Goal: Task Accomplishment & Management: Manage account settings

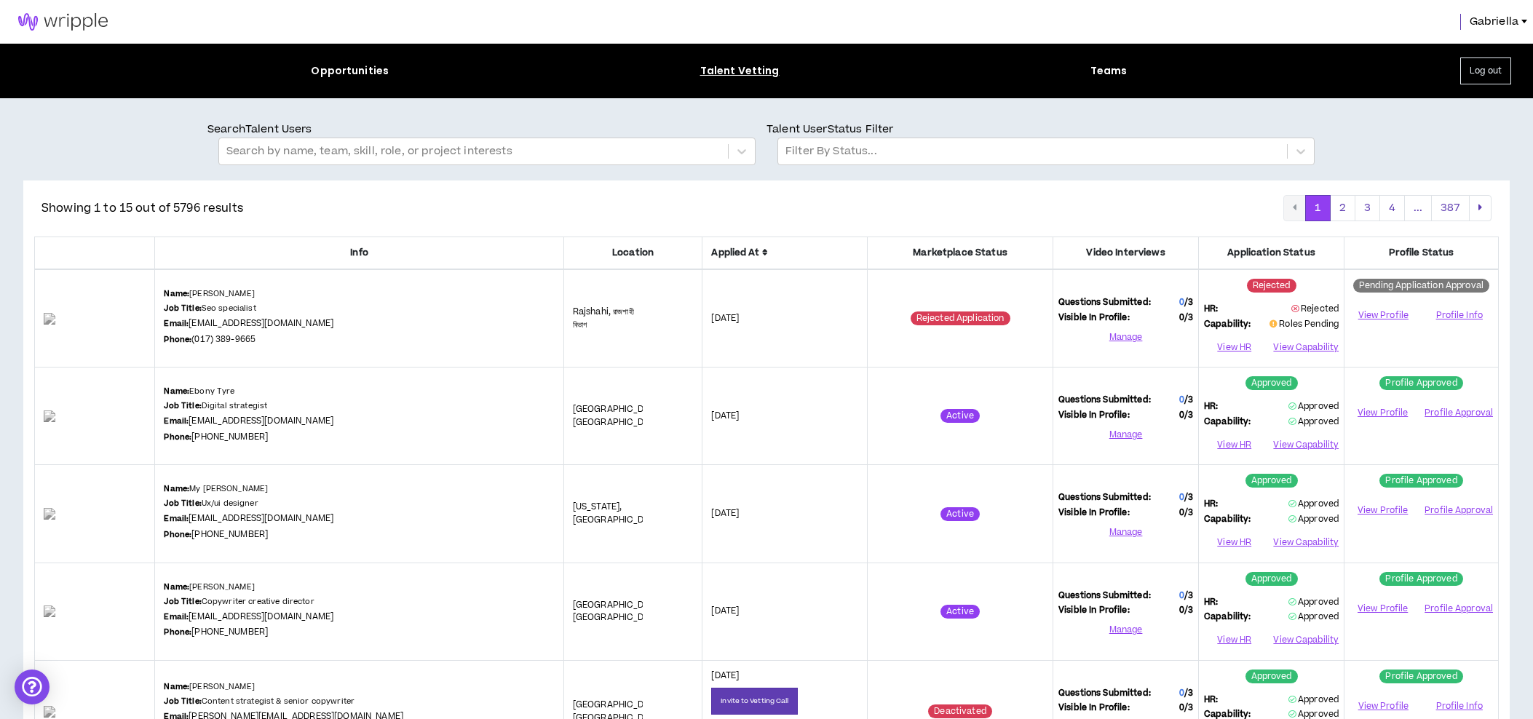
click at [87, 25] on img at bounding box center [63, 21] width 126 height 17
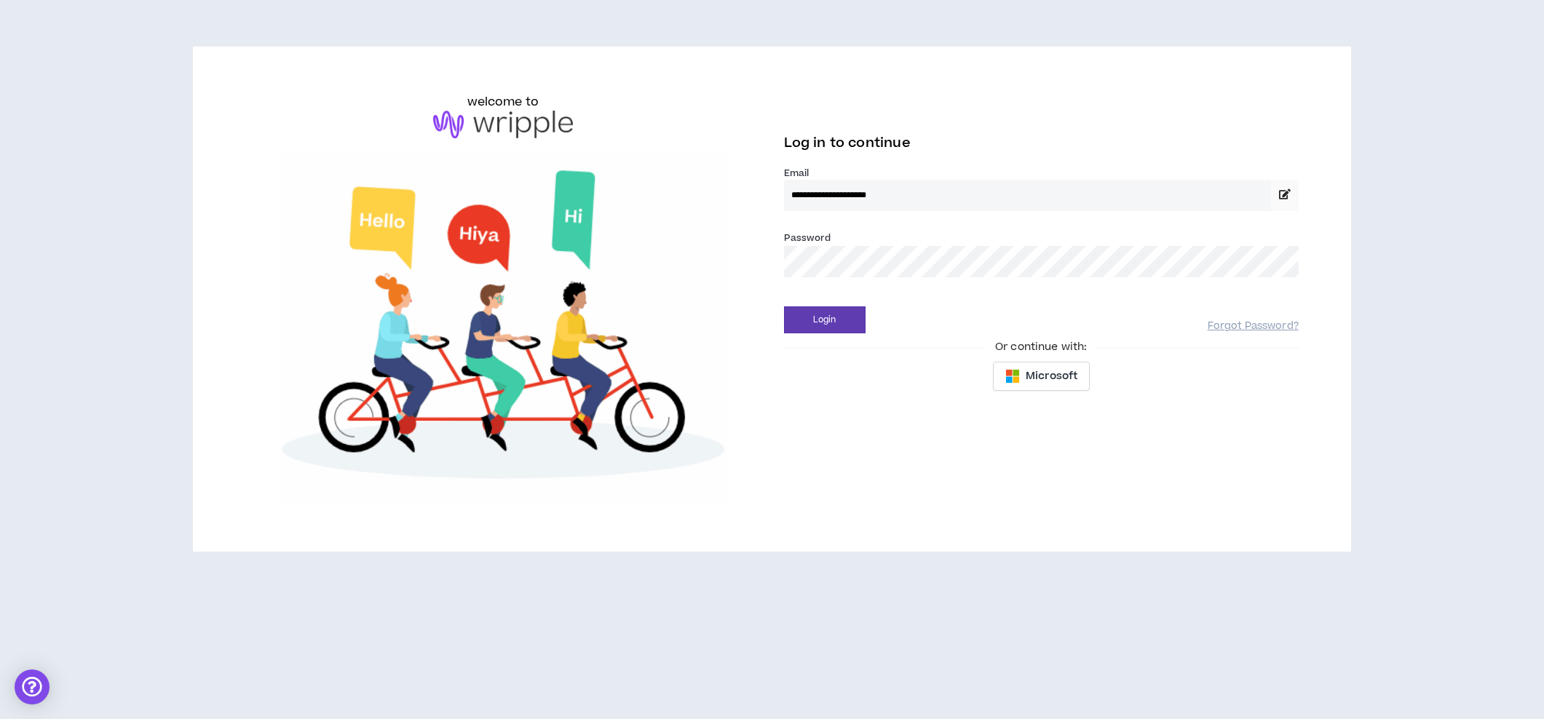
click at [824, 319] on button "Login" at bounding box center [825, 319] width 82 height 27
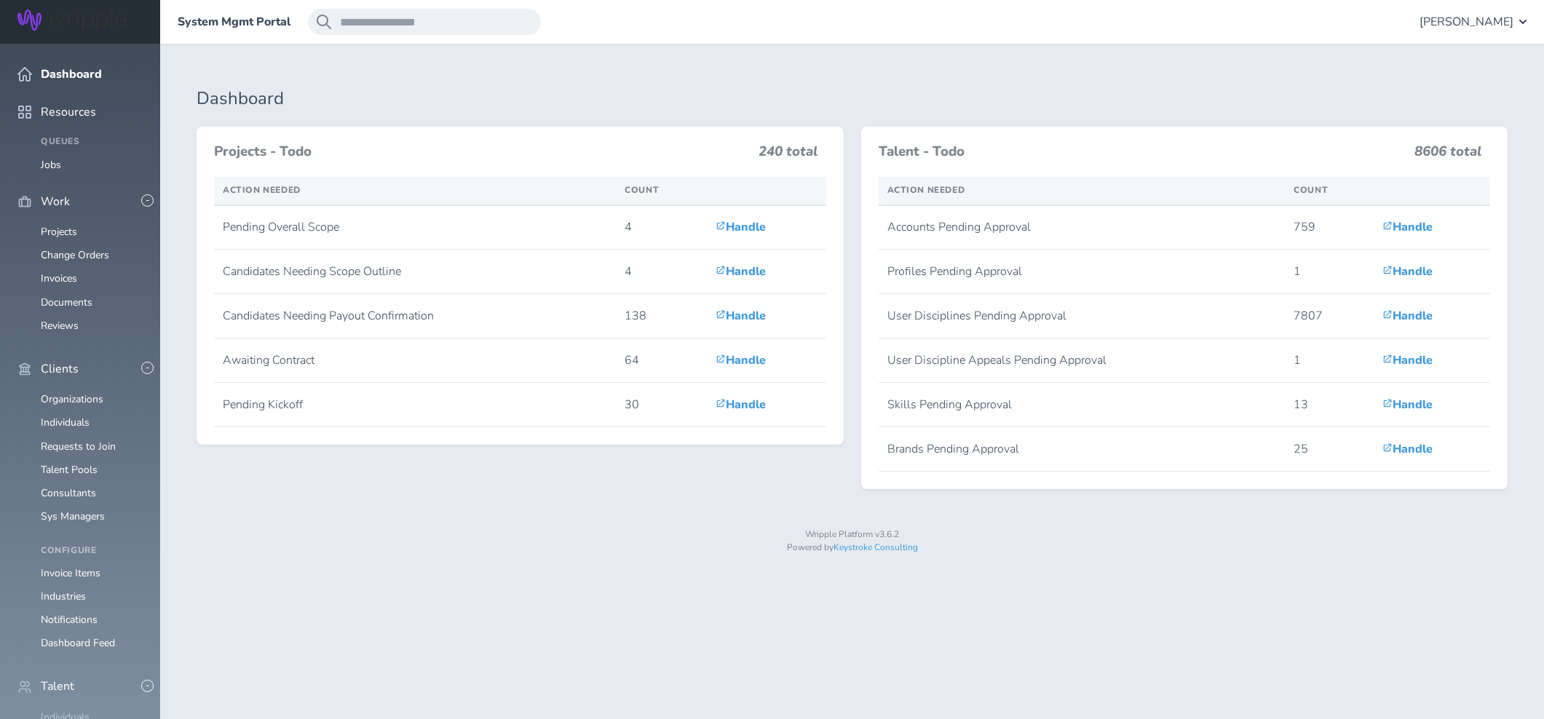
click at [70, 710] on link "Individuals" at bounding box center [65, 717] width 49 height 14
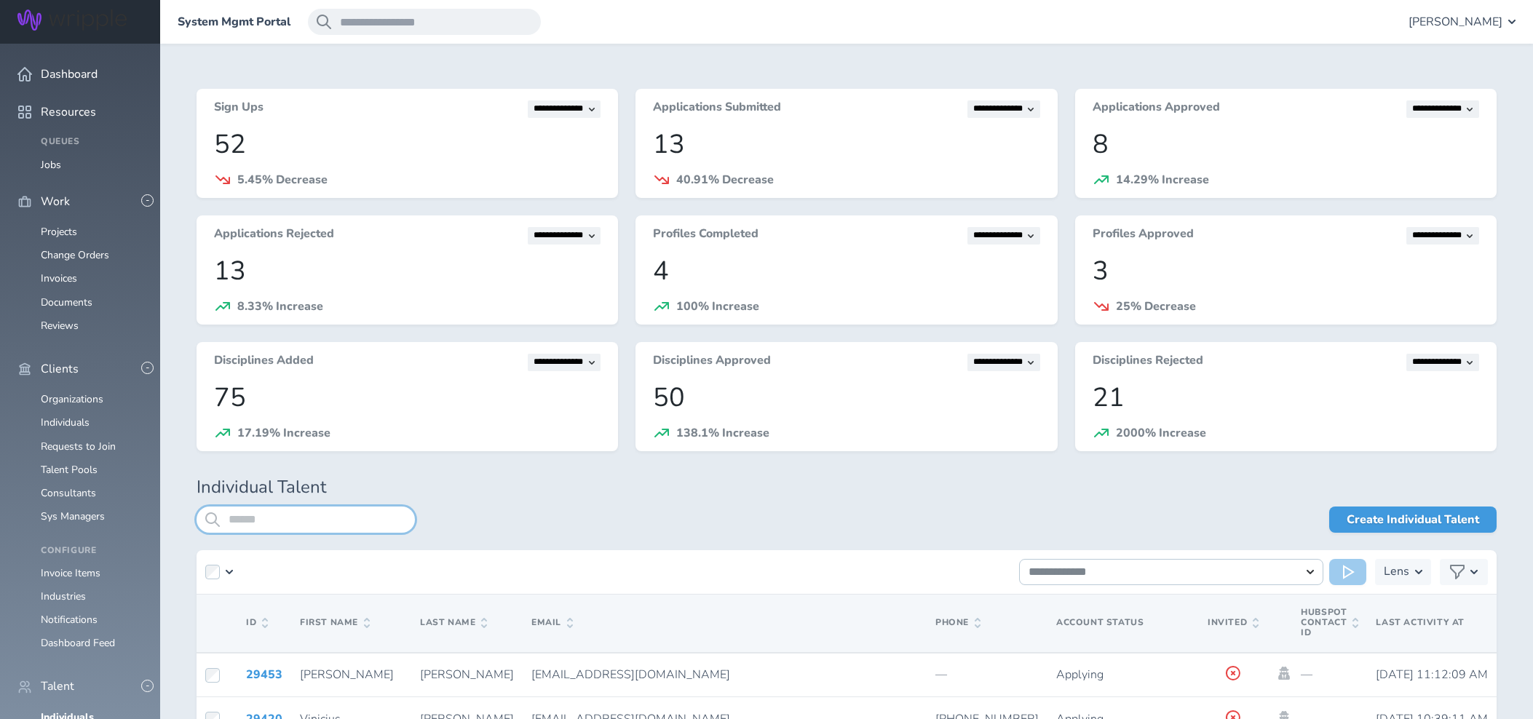
click at [319, 531] on input "search" at bounding box center [305, 520] width 218 height 26
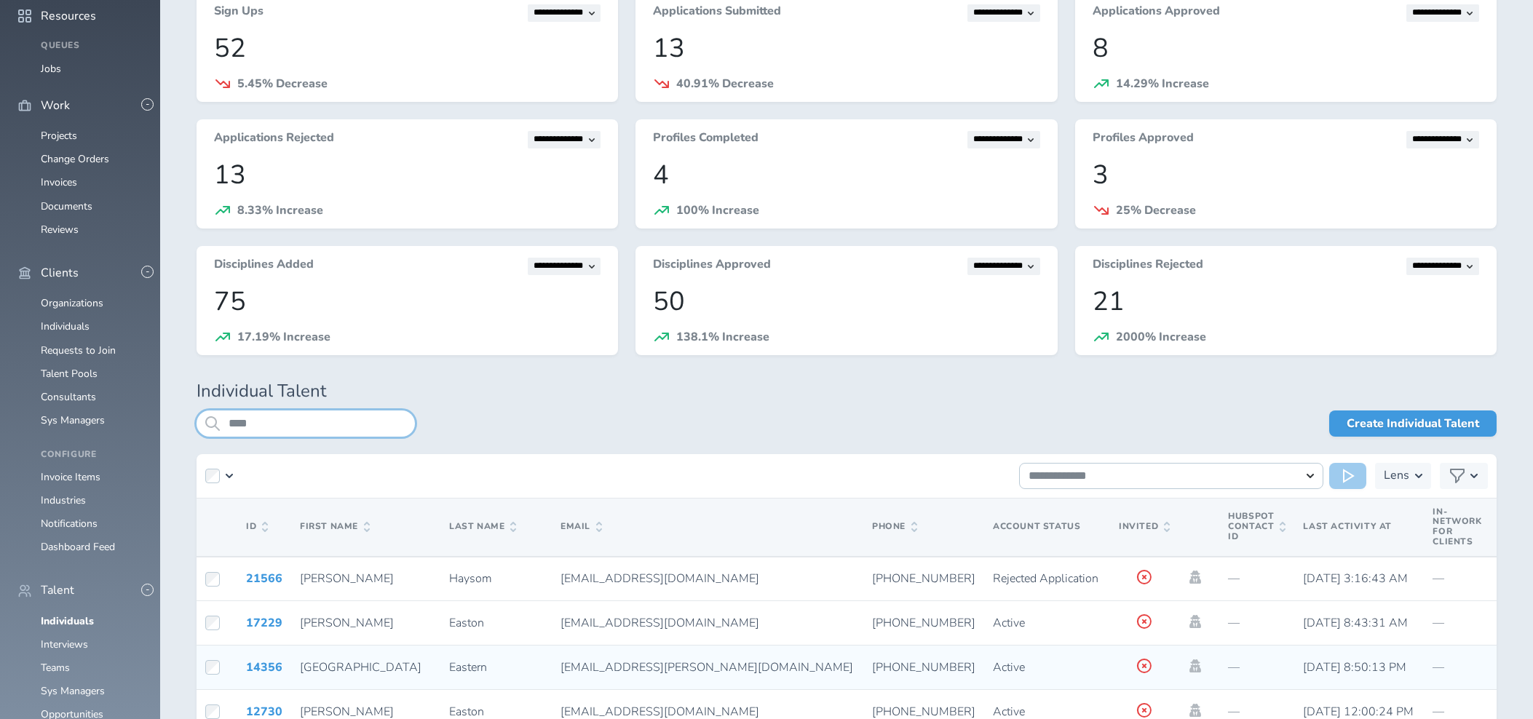
scroll to position [116, 0]
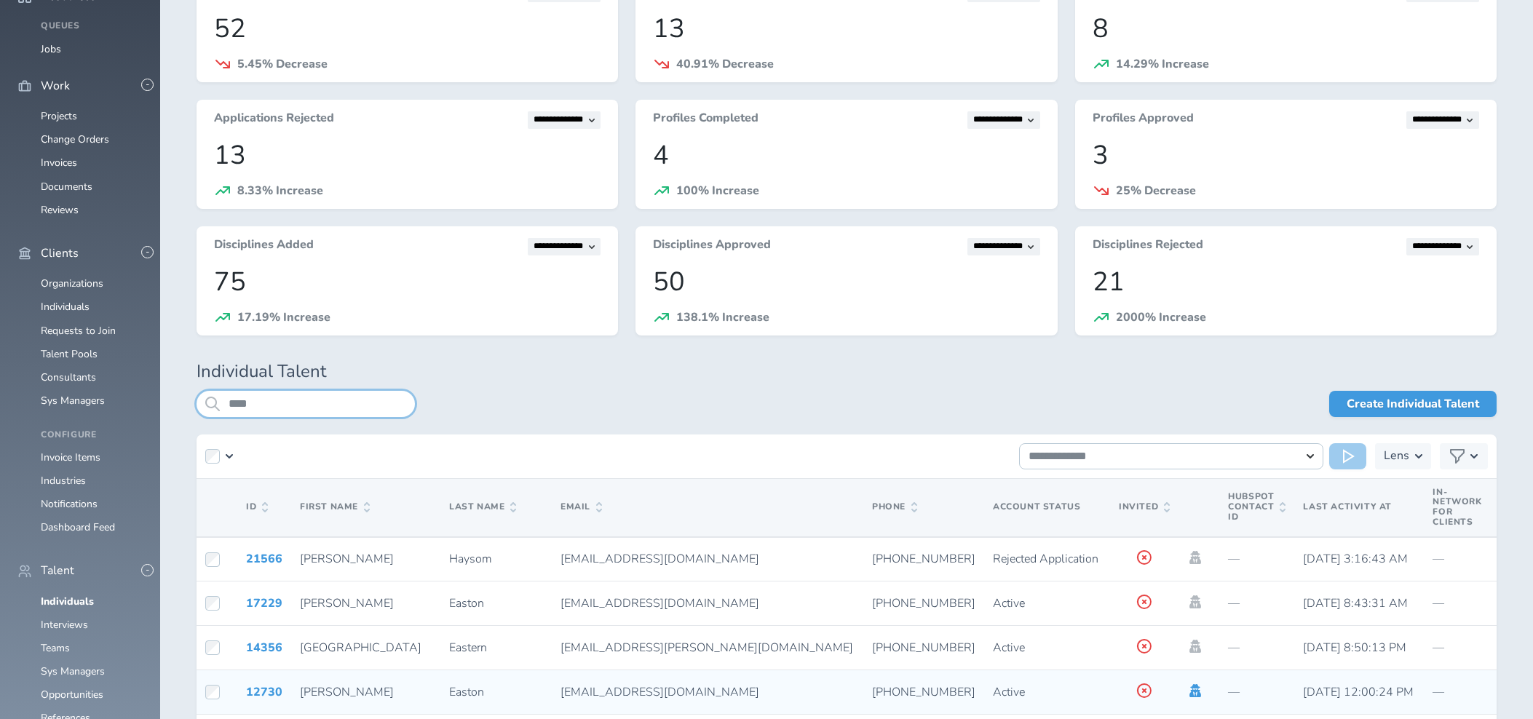
type input "****"
click at [1187, 688] on icon at bounding box center [1195, 690] width 16 height 13
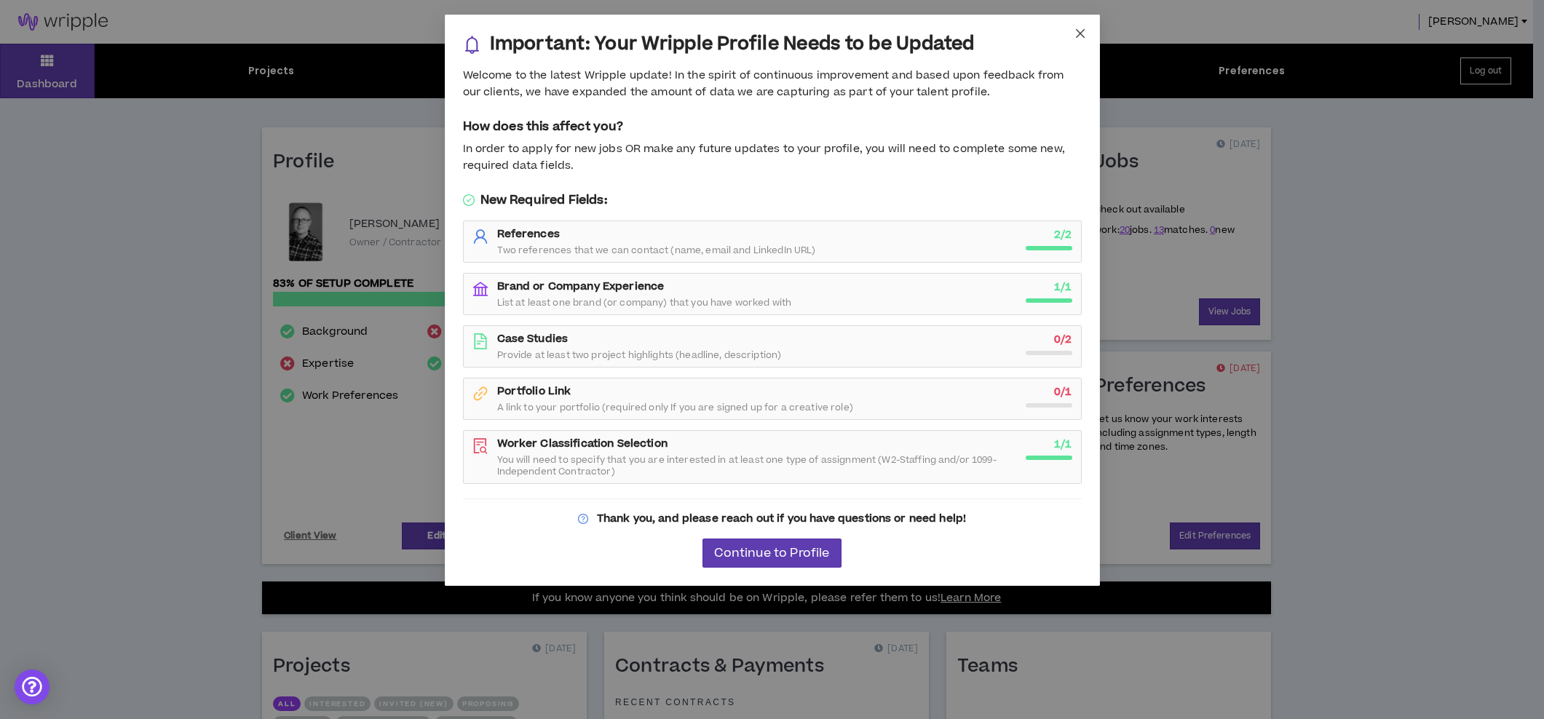
click at [1079, 31] on icon "close" at bounding box center [1080, 34] width 12 height 12
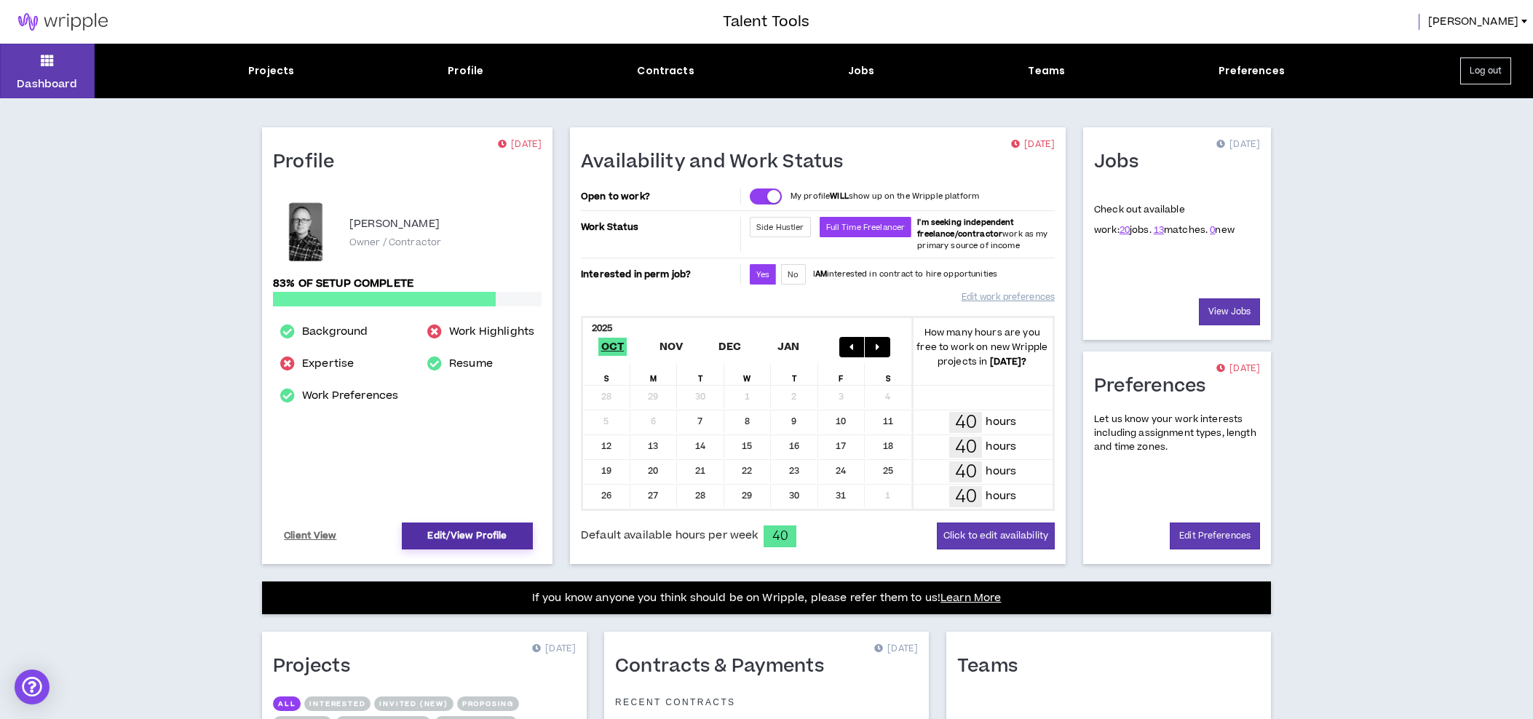
click at [440, 536] on link "Edit/View Profile" at bounding box center [467, 536] width 131 height 27
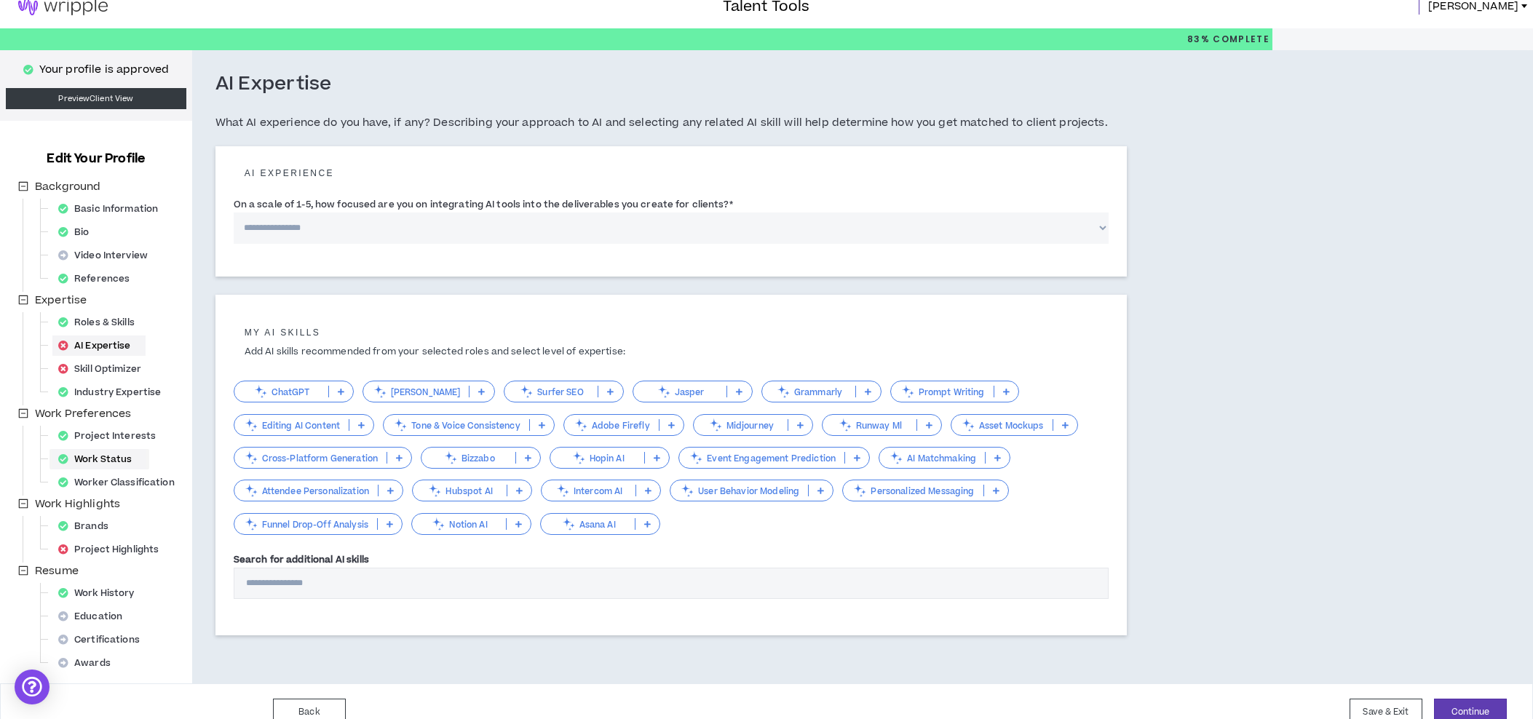
scroll to position [34, 0]
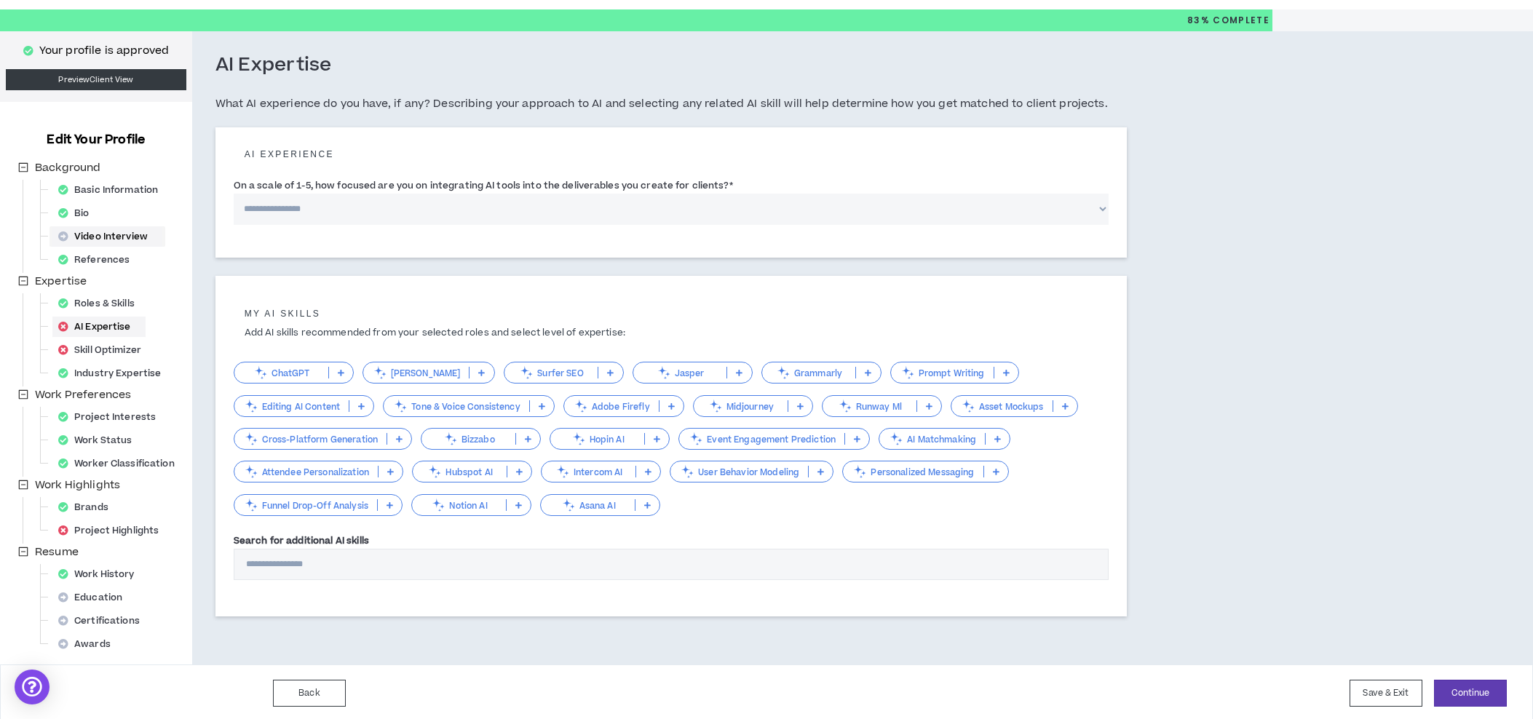
click at [92, 236] on div "Video Interview" at bounding box center [107, 236] width 110 height 20
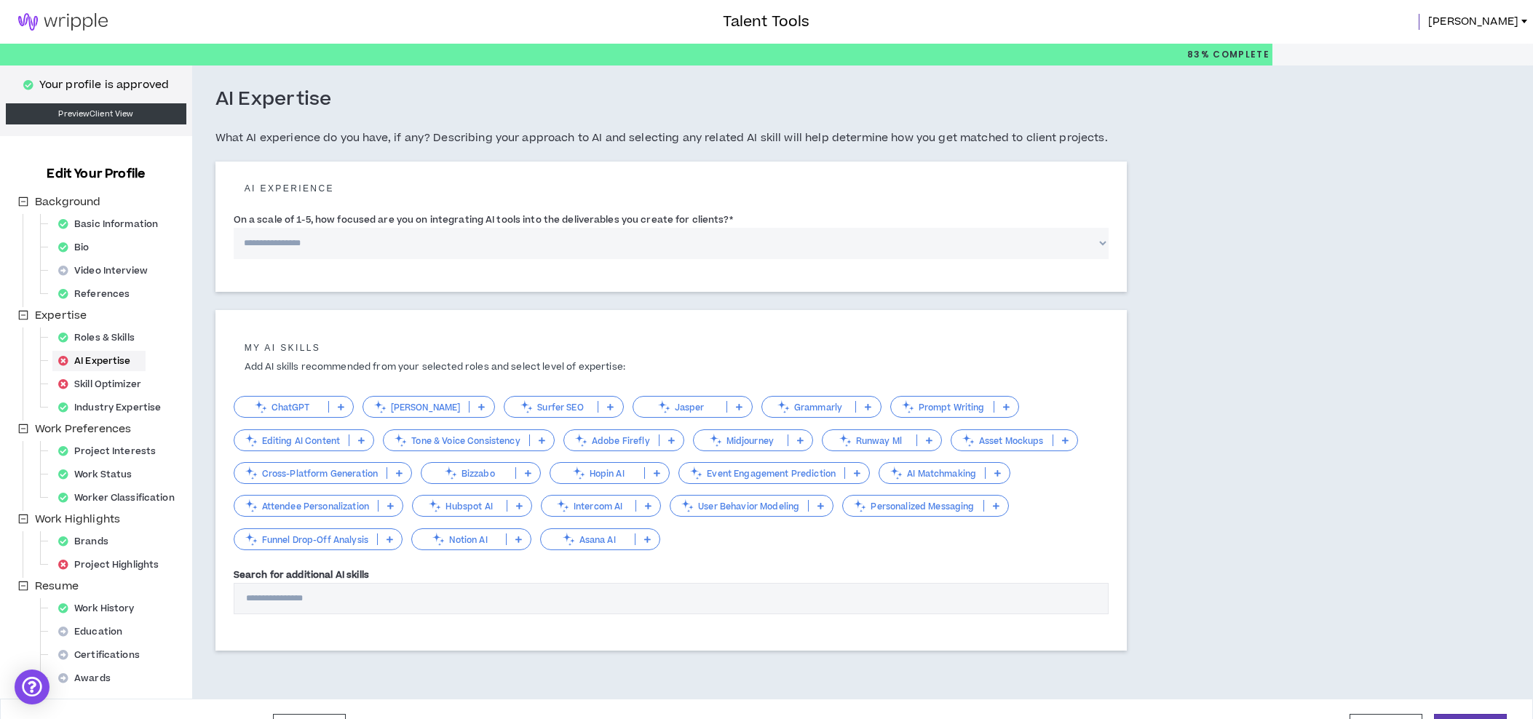
scroll to position [34, 0]
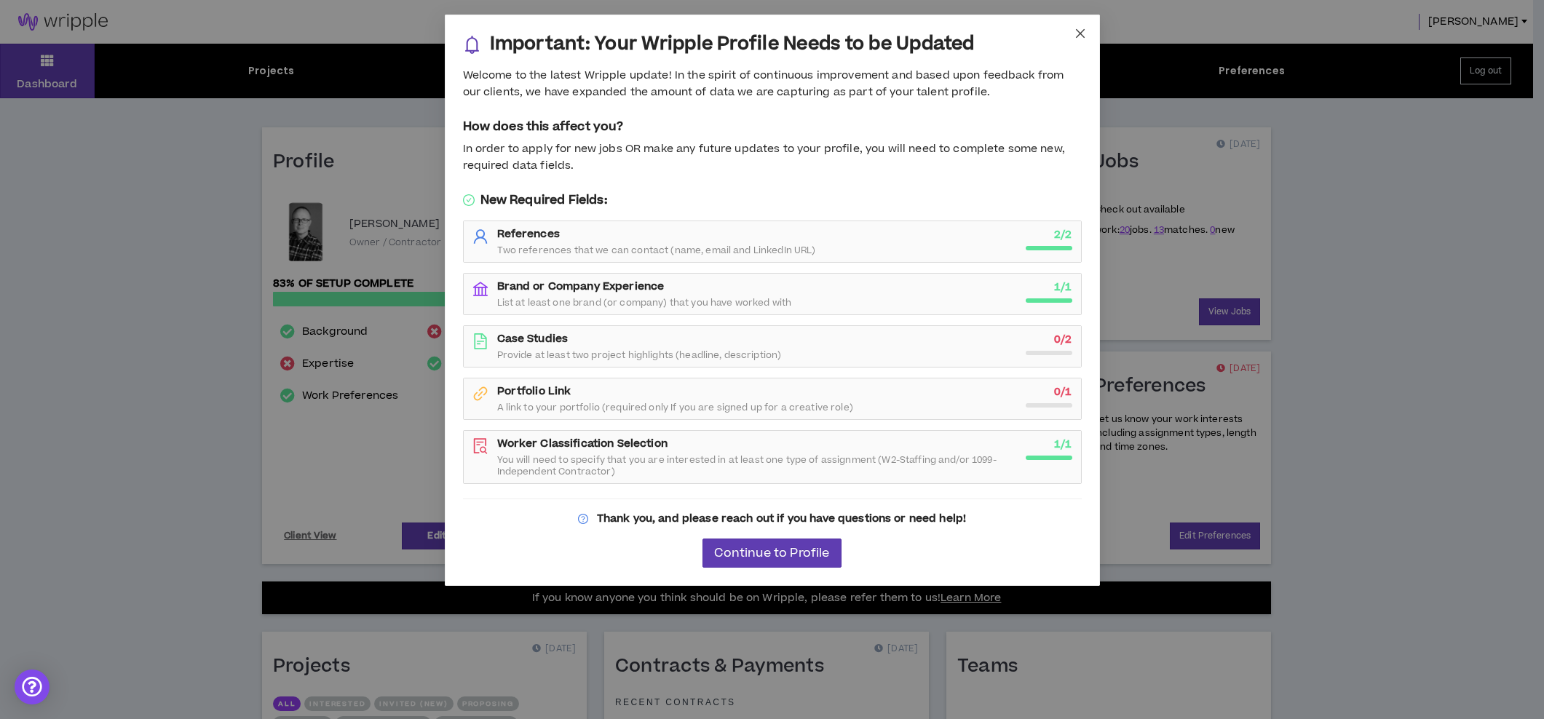
click at [1087, 33] on span "Close" at bounding box center [1079, 34] width 39 height 39
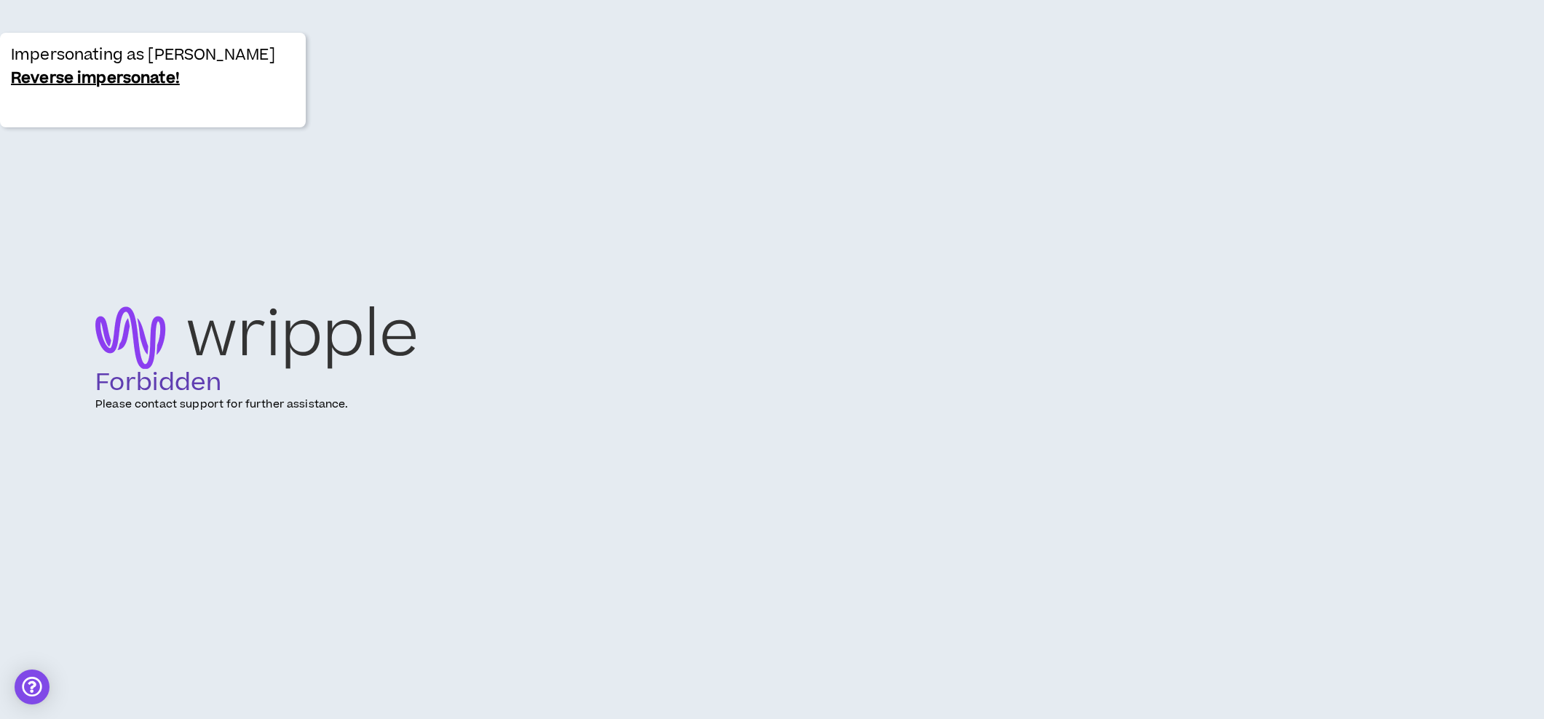
click at [109, 81] on link "Reverse impersonate!" at bounding box center [95, 78] width 169 height 23
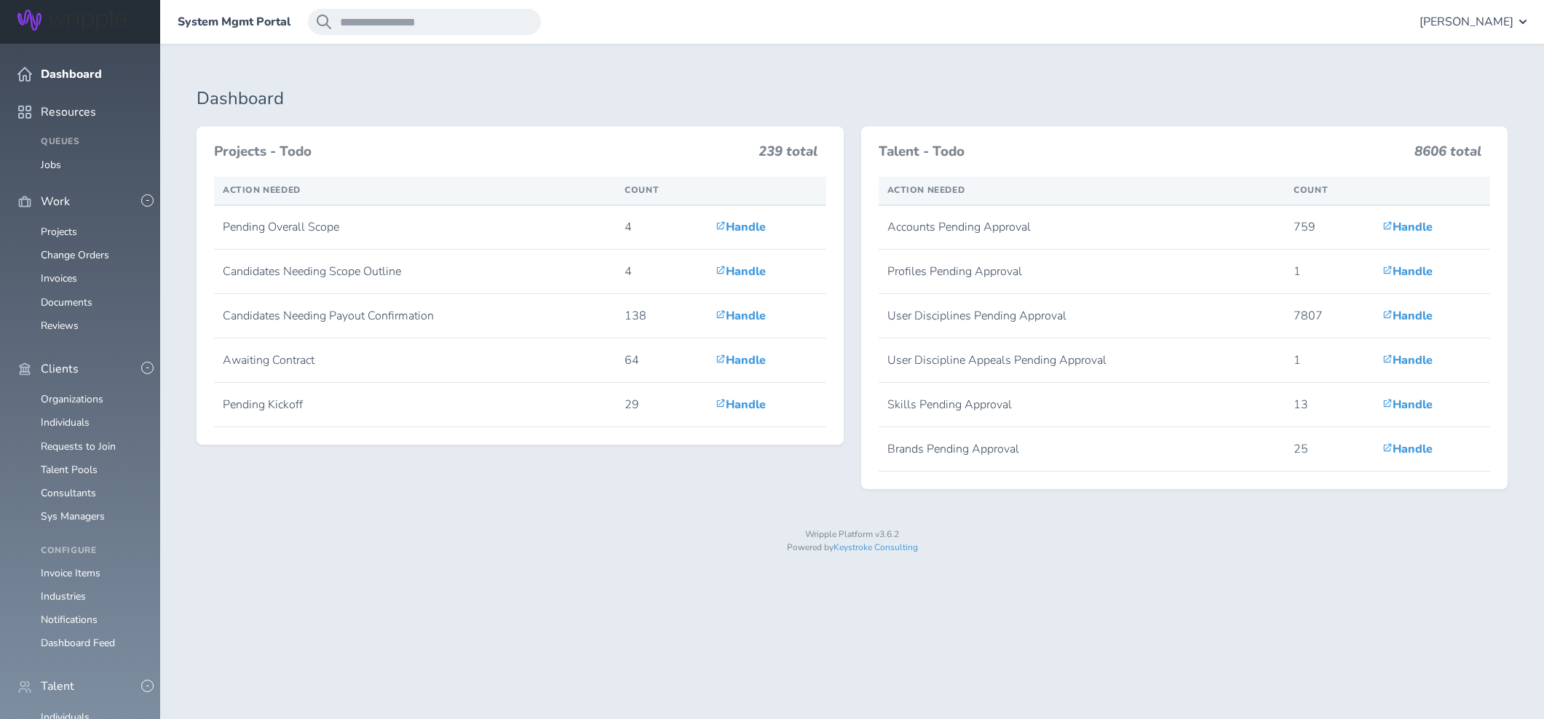
click at [1470, 23] on span "Gabriella Rico" at bounding box center [1466, 21] width 94 height 13
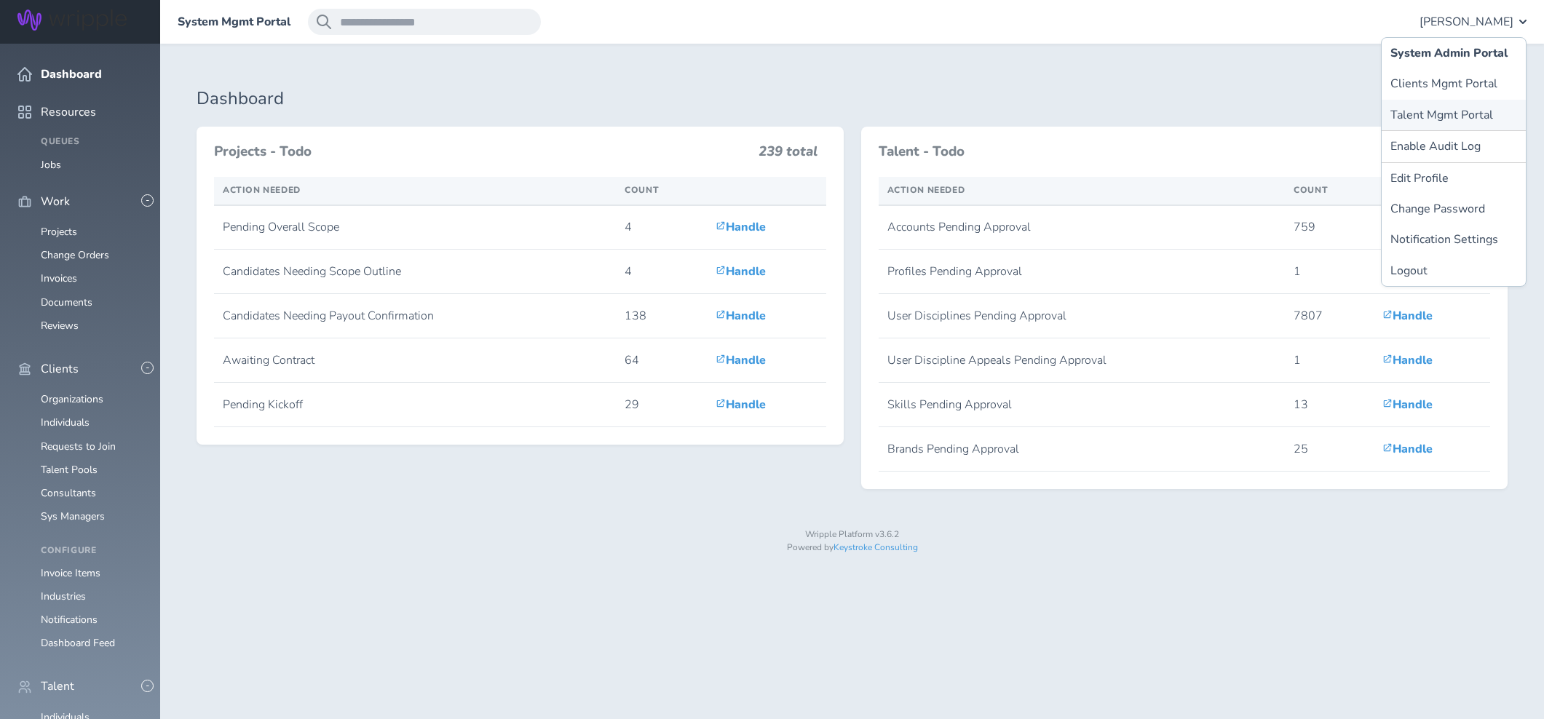
click at [1425, 111] on link "Talent Mgmt Portal" at bounding box center [1453, 115] width 144 height 31
